Goal: Find specific page/section: Find specific page/section

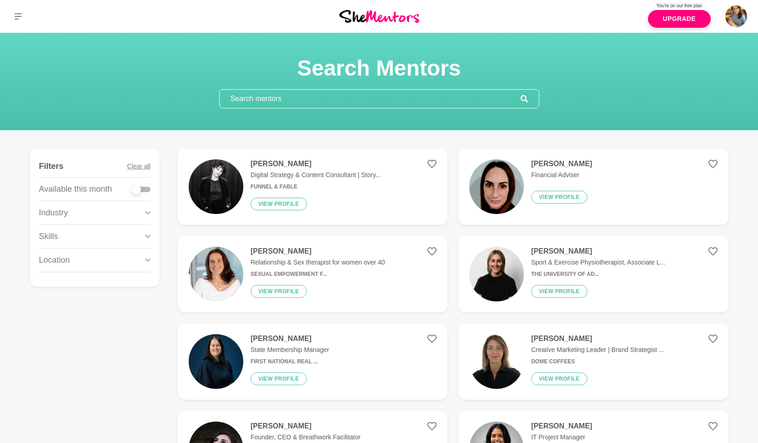
click at [271, 101] on input "text" at bounding box center [370, 99] width 301 height 18
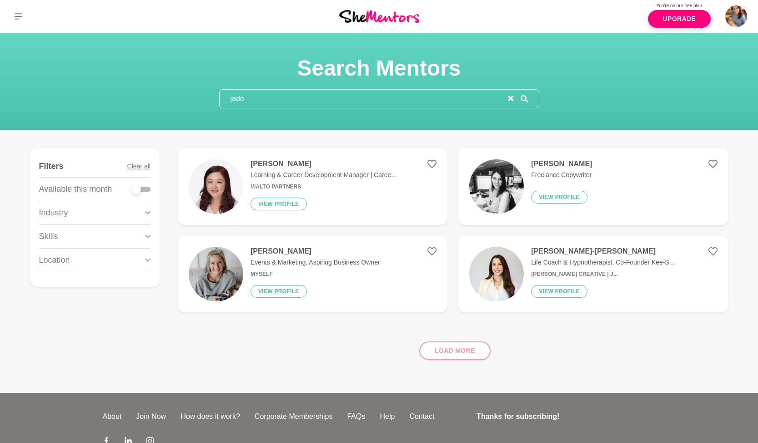
type input "jade"
click at [204, 190] on img at bounding box center [216, 186] width 55 height 55
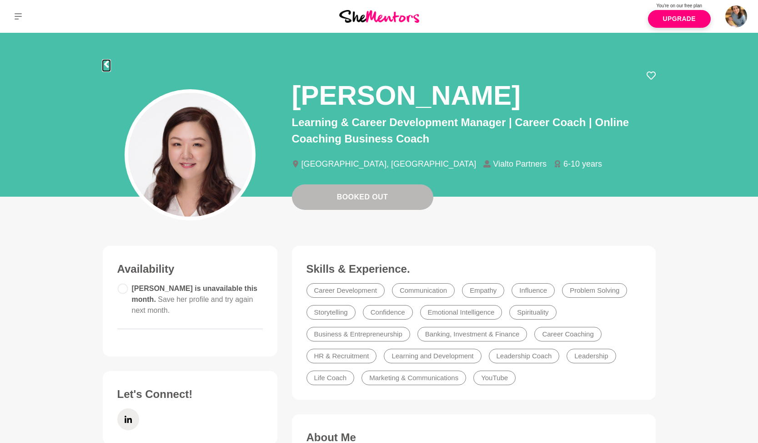
click at [108, 65] on icon at bounding box center [106, 63] width 7 height 7
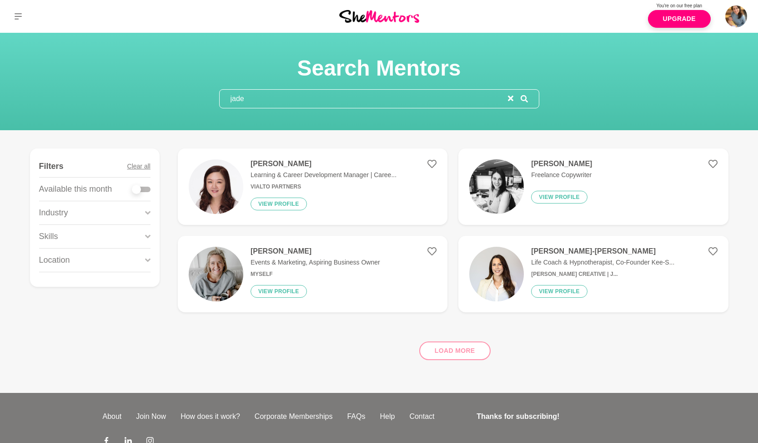
click at [491, 185] on img at bounding box center [496, 186] width 55 height 55
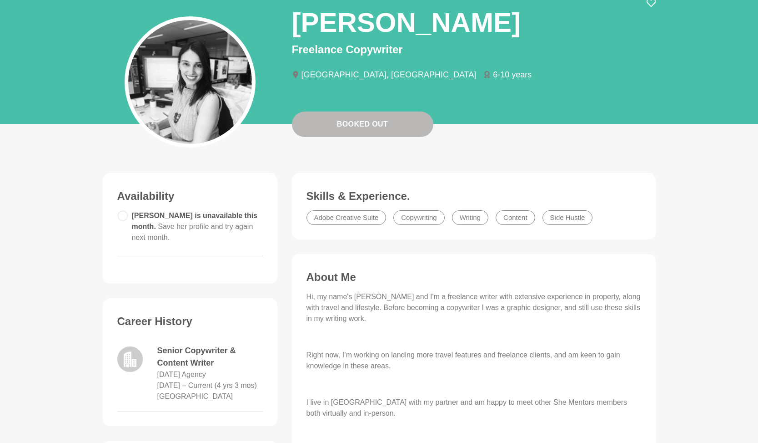
scroll to position [73, 0]
